Goal: Book appointment/travel/reservation

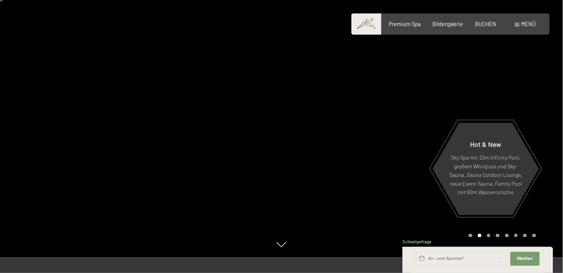
click at [418, 129] on div at bounding box center [423, 121] width 282 height 273
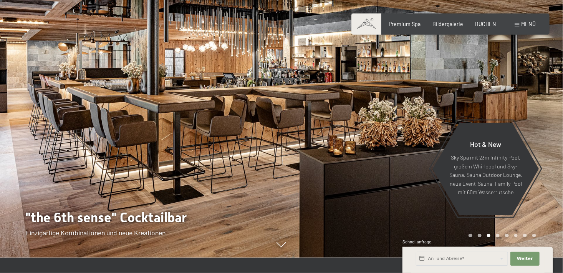
click at [420, 127] on div at bounding box center [423, 121] width 282 height 273
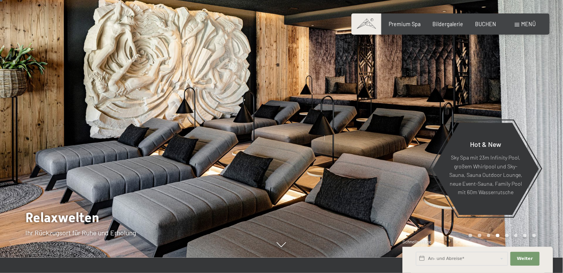
click at [484, 96] on div at bounding box center [423, 121] width 282 height 273
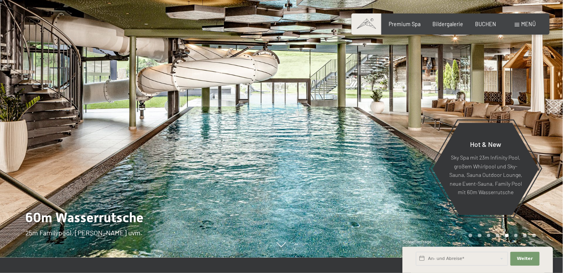
click at [484, 96] on div at bounding box center [423, 121] width 282 height 273
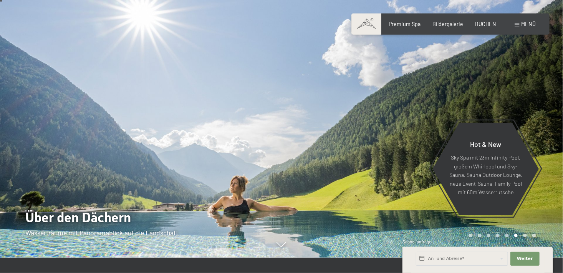
click at [484, 96] on div at bounding box center [423, 121] width 282 height 273
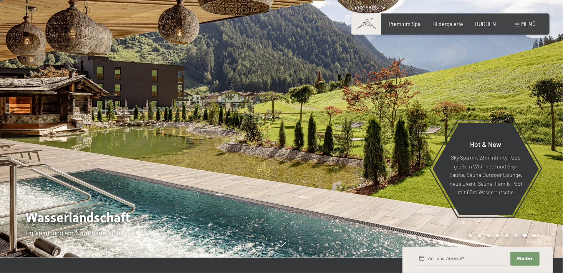
click at [484, 96] on div at bounding box center [423, 121] width 282 height 273
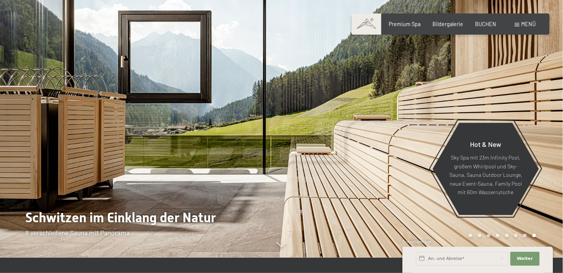
click at [484, 96] on div at bounding box center [423, 121] width 282 height 273
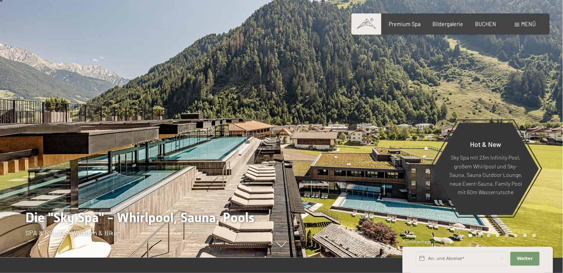
click at [484, 96] on div at bounding box center [423, 121] width 282 height 273
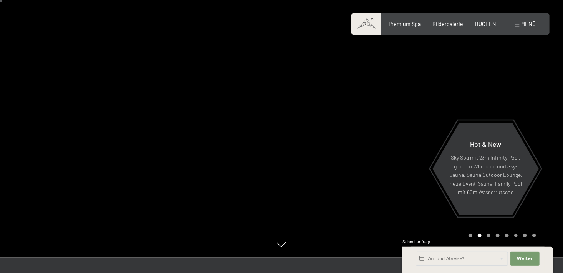
click at [484, 96] on div at bounding box center [423, 121] width 282 height 273
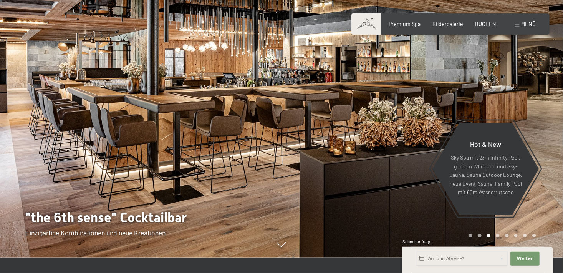
click at [484, 96] on div at bounding box center [423, 121] width 282 height 273
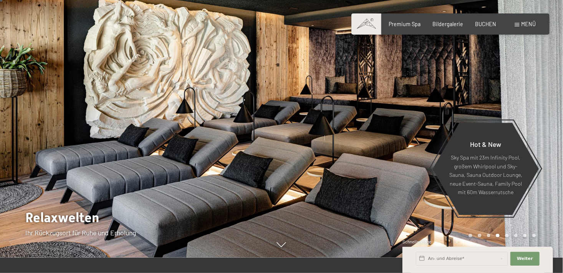
click at [484, 96] on div at bounding box center [423, 121] width 282 height 273
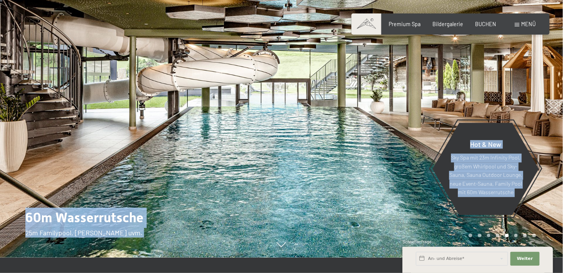
drag, startPoint x: 484, startPoint y: 96, endPoint x: 285, endPoint y: -15, distance: 227.7
